Goal: Task Accomplishment & Management: Use online tool/utility

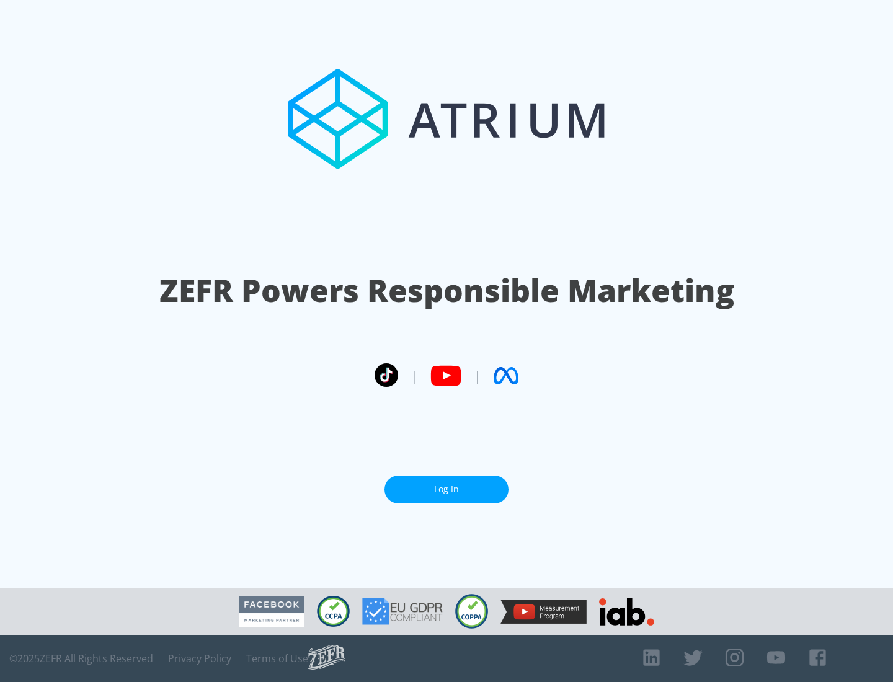
click at [447, 489] on link "Log In" at bounding box center [447, 490] width 124 height 28
